Goal: Task Accomplishment & Management: Use online tool/utility

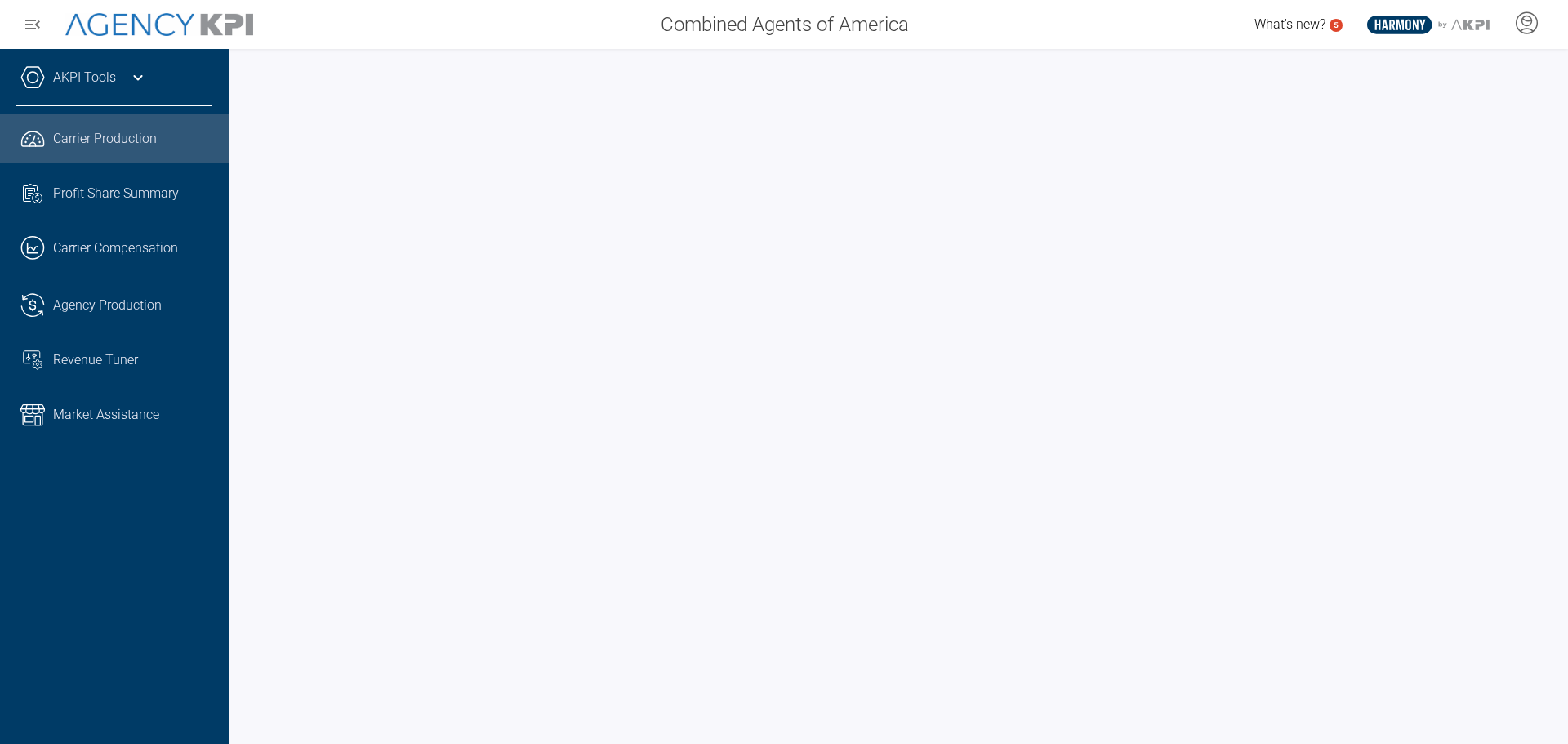
click at [129, 81] on icon at bounding box center [137, 77] width 19 height 19
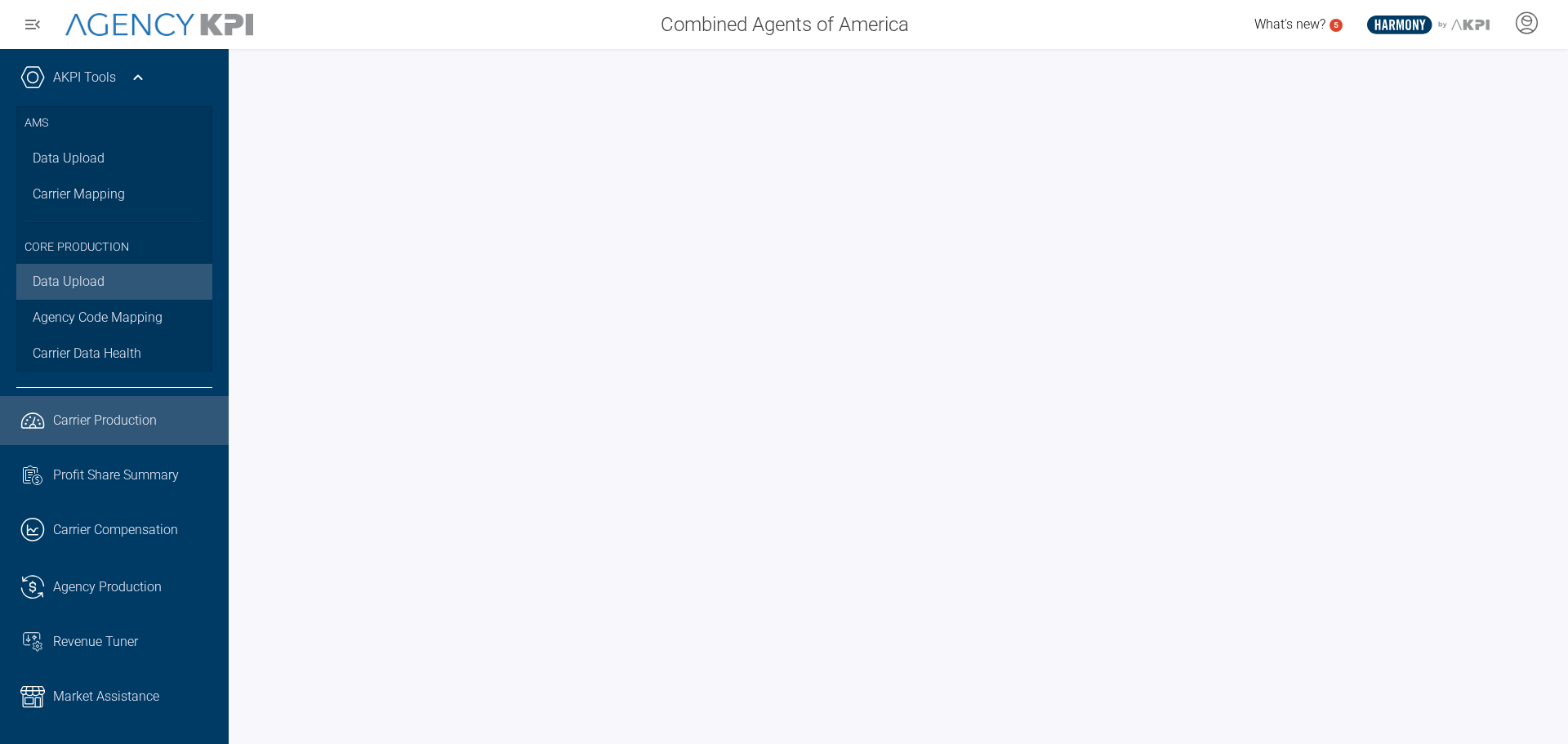
click at [84, 288] on link "Data Upload" at bounding box center [114, 282] width 196 height 36
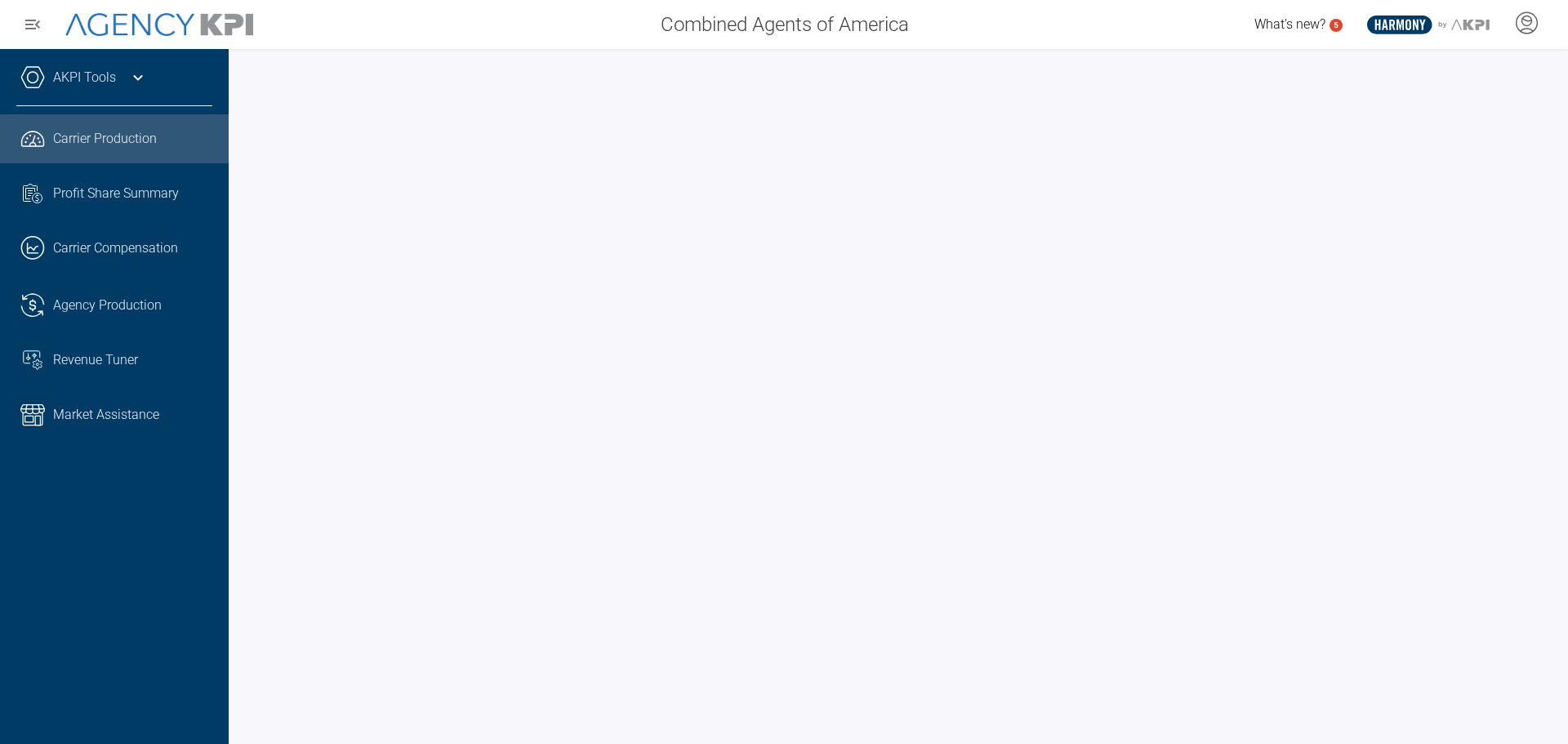
click at [113, 85] on link "AKPI Tools" at bounding box center [84, 77] width 63 height 19
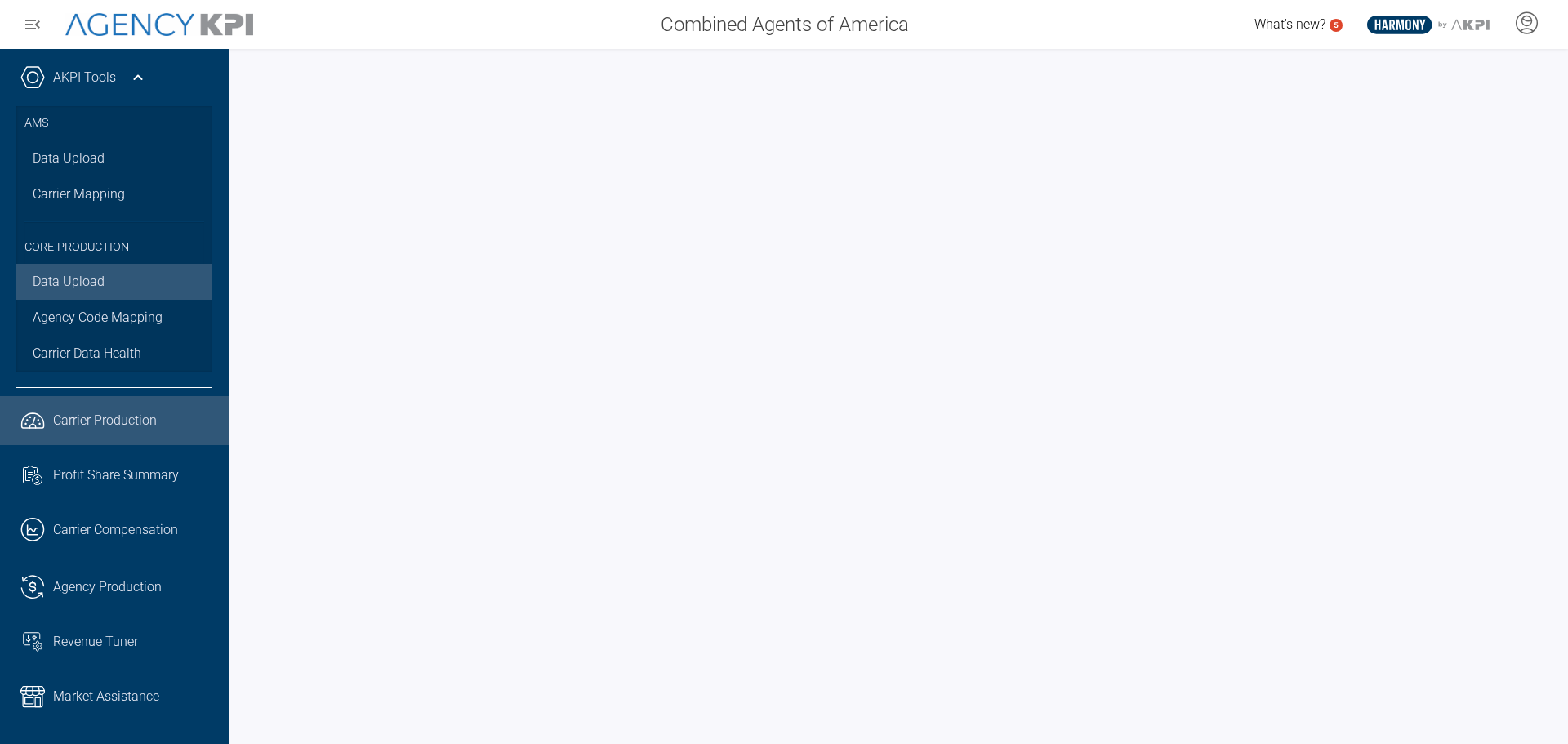
click at [115, 282] on link "Data Upload" at bounding box center [114, 282] width 196 height 36
